Goal: Task Accomplishment & Management: Use online tool/utility

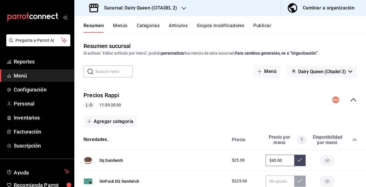
scroll to position [265, 0]
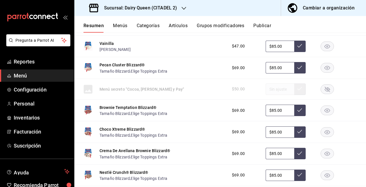
click at [159, 5] on h3 "Sucursal: Dairy Queen (CITADEL 2)" at bounding box center [139, 8] width 78 height 7
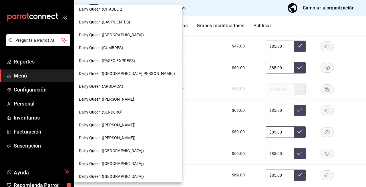
scroll to position [226, 0]
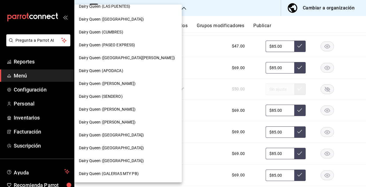
click at [135, 131] on div "Dairy Queen ([GEOGRAPHIC_DATA])" at bounding box center [128, 135] width 108 height 13
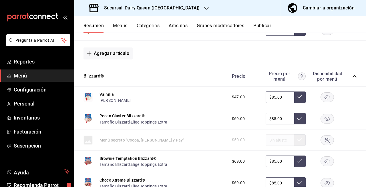
scroll to position [205, 0]
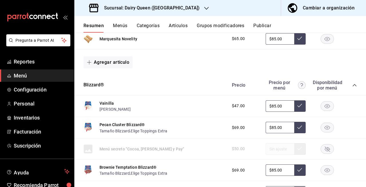
click at [321, 37] on rect "button" at bounding box center [327, 38] width 13 height 9
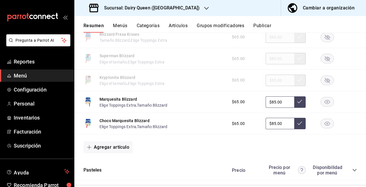
scroll to position [874, 0]
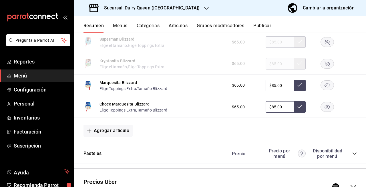
click at [323, 86] on rect "button" at bounding box center [327, 85] width 13 height 9
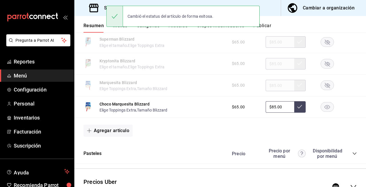
click at [325, 108] on icon "button" at bounding box center [327, 107] width 5 height 4
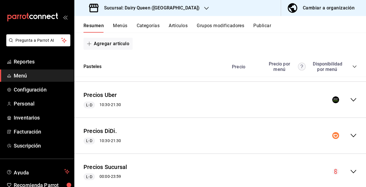
scroll to position [966, 0]
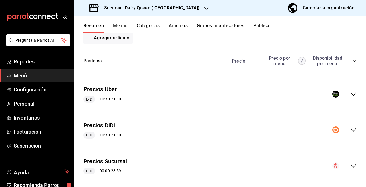
click at [350, 96] on icon "collapse-menu-row" at bounding box center [353, 94] width 7 height 7
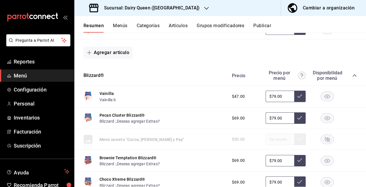
scroll to position [1139, 0]
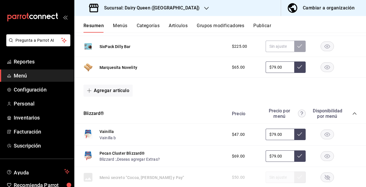
click at [321, 68] on rect "button" at bounding box center [327, 67] width 13 height 9
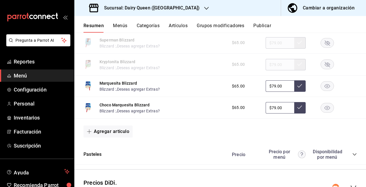
scroll to position [1851, 0]
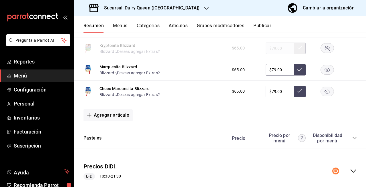
click at [321, 96] on rect "button" at bounding box center [327, 91] width 13 height 9
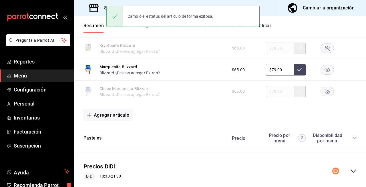
click at [322, 75] on rect "button" at bounding box center [327, 69] width 13 height 9
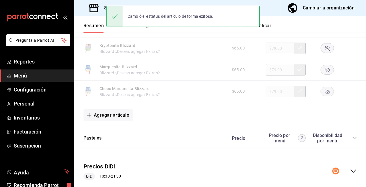
scroll to position [1906, 0]
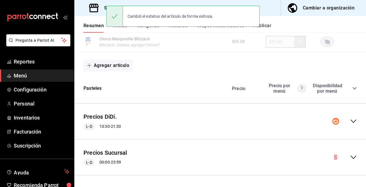
click at [350, 121] on icon "collapse-menu-row" at bounding box center [353, 121] width 7 height 7
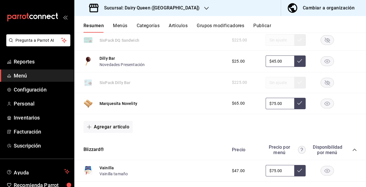
scroll to position [2104, 0]
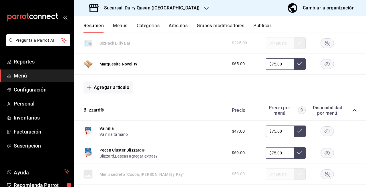
click at [321, 69] on rect "button" at bounding box center [327, 63] width 13 height 9
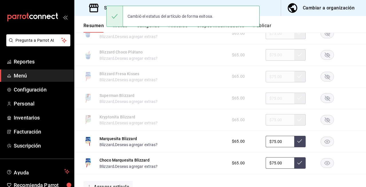
scroll to position [2835, 0]
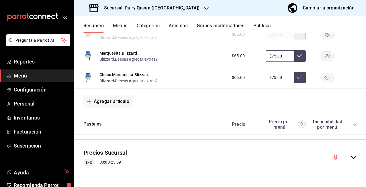
click at [322, 56] on rect "button" at bounding box center [327, 55] width 13 height 9
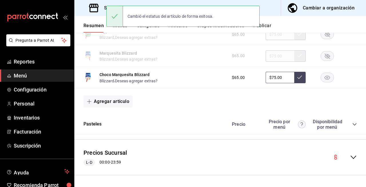
click at [325, 80] on icon "button" at bounding box center [327, 78] width 5 height 4
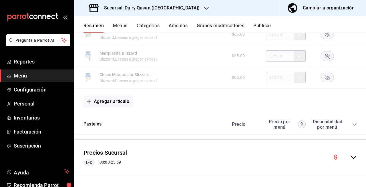
click at [263, 26] on button "Publicar" at bounding box center [263, 28] width 18 height 10
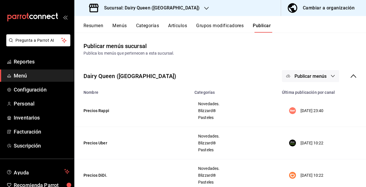
click at [310, 73] on button "Publicar menús" at bounding box center [310, 76] width 57 height 12
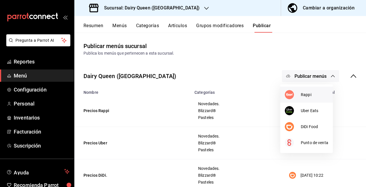
click at [303, 93] on span "Rappi" at bounding box center [314, 95] width 27 height 6
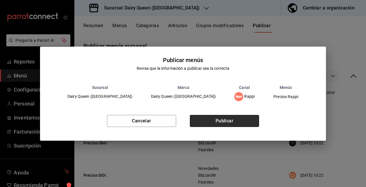
click at [255, 121] on button "Publicar" at bounding box center [224, 121] width 69 height 12
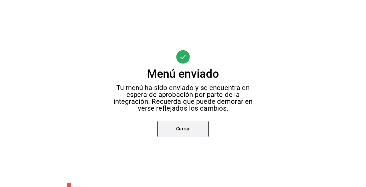
click at [200, 122] on button "Cerrar" at bounding box center [183, 129] width 52 height 16
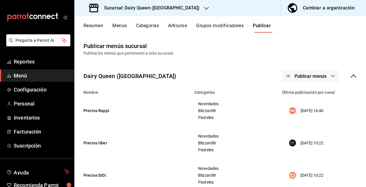
click at [310, 74] on span "Publicar menús" at bounding box center [311, 76] width 32 height 5
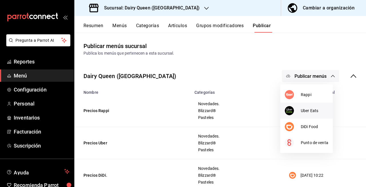
click at [306, 109] on span "Uber Eats" at bounding box center [314, 111] width 27 height 6
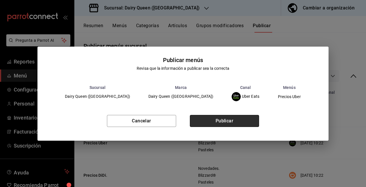
click at [251, 120] on button "Publicar" at bounding box center [224, 121] width 69 height 12
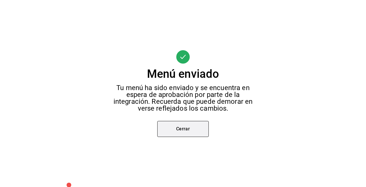
click at [195, 133] on button "Cerrar" at bounding box center [183, 129] width 52 height 16
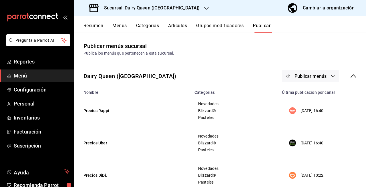
click at [321, 77] on span "Publicar menús" at bounding box center [311, 76] width 32 height 5
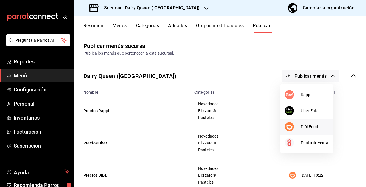
click at [308, 128] on span "DiDi Food" at bounding box center [314, 127] width 27 height 6
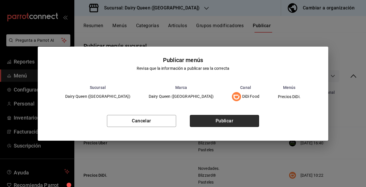
click at [256, 119] on button "Publicar" at bounding box center [224, 121] width 69 height 12
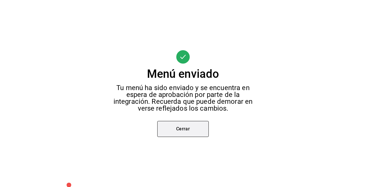
click at [204, 128] on button "Cerrar" at bounding box center [183, 129] width 52 height 16
